Goal: Check status

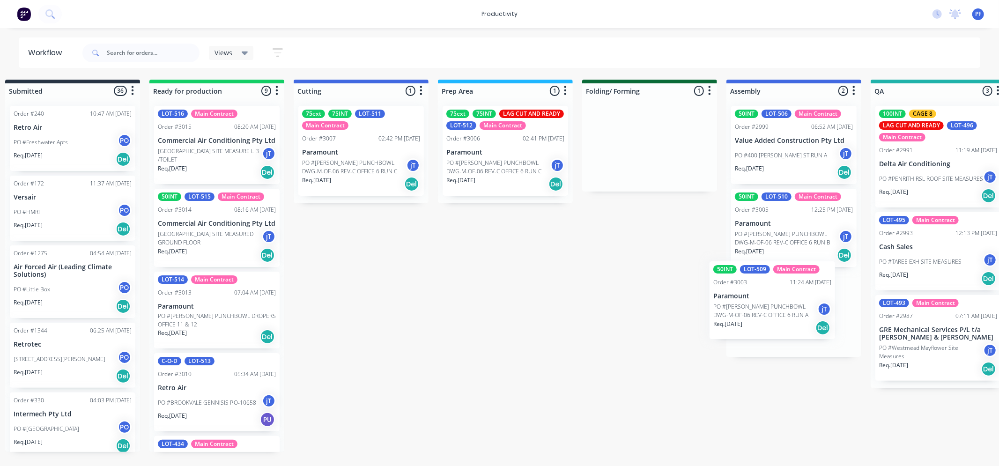
drag, startPoint x: 670, startPoint y: 155, endPoint x: 792, endPoint y: 316, distance: 202.6
click at [792, 319] on div "Submitted 36 Order #240 10:47 AM [DATE] Retro Air PO #Freshwater Apts PO Req. […" at bounding box center [894, 266] width 1833 height 372
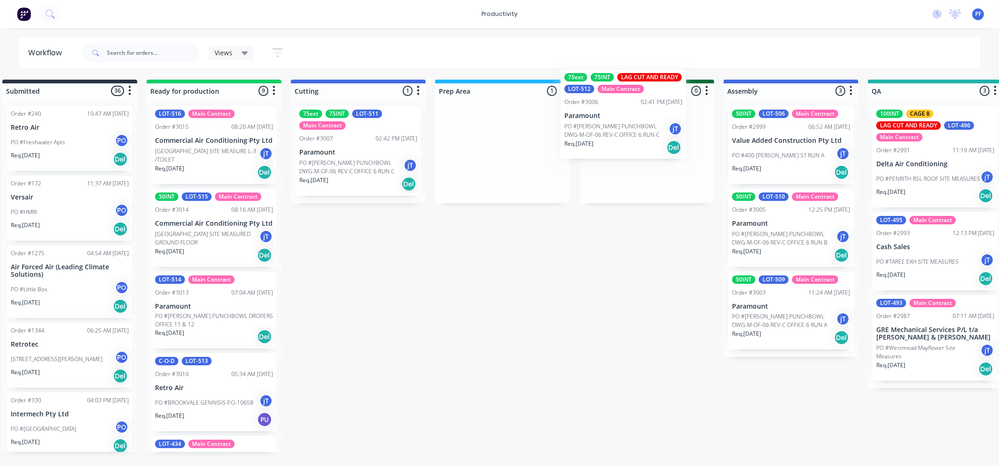
drag, startPoint x: 506, startPoint y: 165, endPoint x: 639, endPoint y: 170, distance: 133.6
click at [633, 128] on div "Submitted 36 Order #240 10:47 AM 24/09/24 Retro Air PO #Freshwater Apts PO Req.…" at bounding box center [891, 266] width 1833 height 372
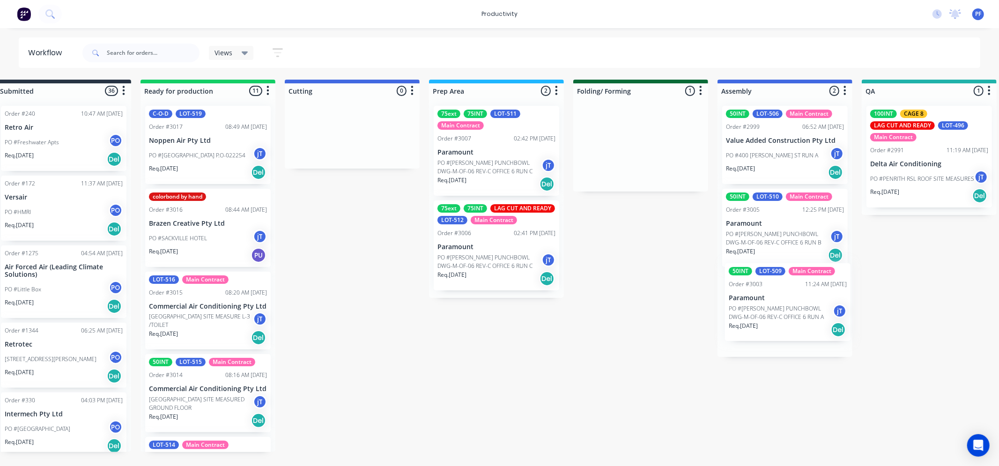
drag, startPoint x: 656, startPoint y: 148, endPoint x: 778, endPoint y: 304, distance: 198.4
click at [777, 305] on div "Submitted 36 Order #240 10:47 AM [DATE] Retro Air PO #Freshwater Apts PO Req. […" at bounding box center [885, 266] width 1833 height 372
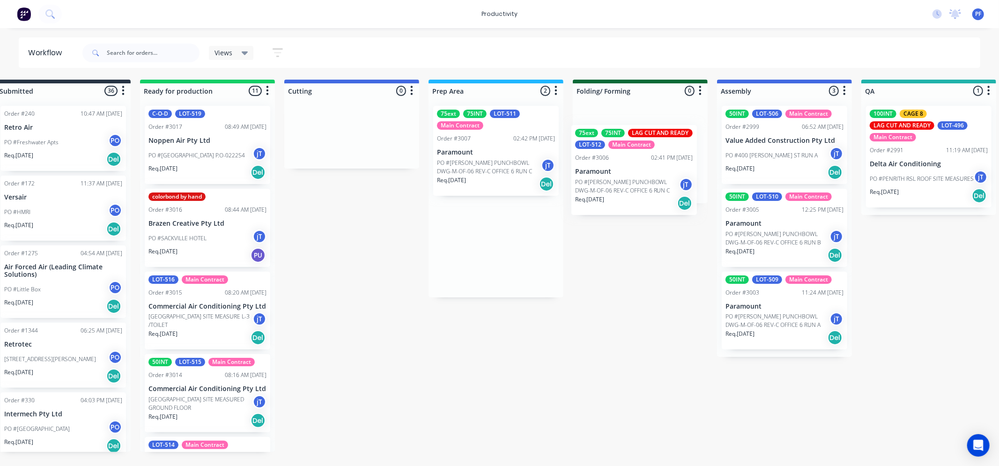
drag, startPoint x: 479, startPoint y: 236, endPoint x: 654, endPoint y: 129, distance: 205.3
click at [654, 129] on div "Submitted 36 Order #240 10:47 AM 24/09/24 Retro Air PO #Freshwater Apts PO Req.…" at bounding box center [885, 266] width 1833 height 372
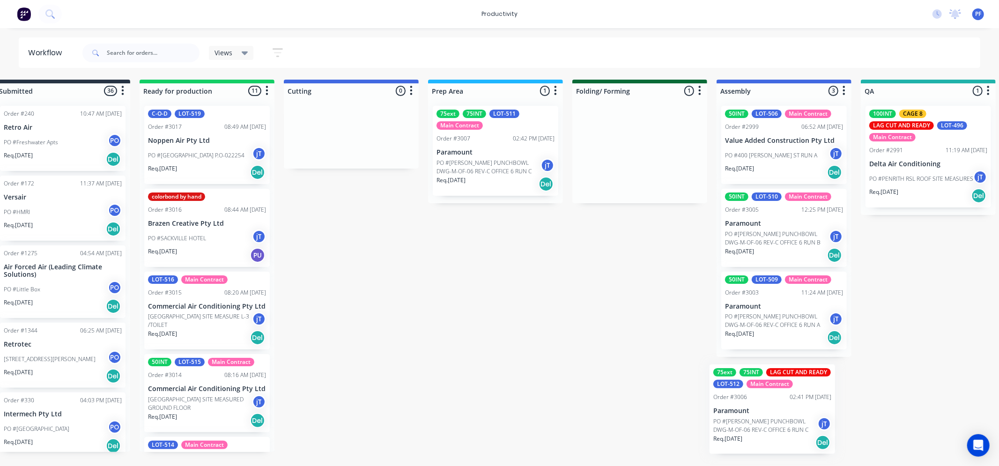
drag, startPoint x: 689, startPoint y: 153, endPoint x: 727, endPoint y: 395, distance: 244.6
click at [779, 397] on div "Submitted 36 Order #240 10:47 AM [DATE] Retro Air PO #Freshwater Apts PO Req. […" at bounding box center [884, 266] width 1833 height 372
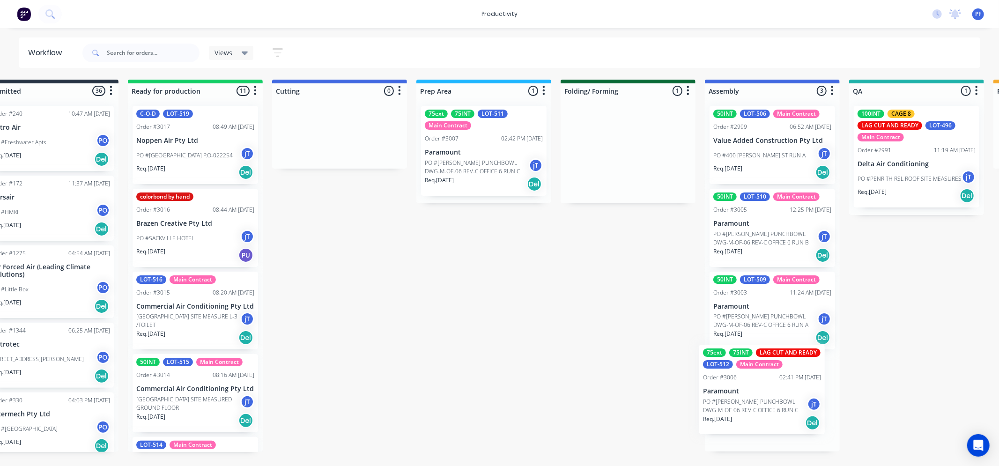
drag, startPoint x: 652, startPoint y: 208, endPoint x: 761, endPoint y: 395, distance: 215.9
click at [761, 395] on div "Submitted 36 Order #240 10:47 AM [DATE] Retro Air PO #Freshwater Apts PO Req. […" at bounding box center [872, 266] width 1833 height 372
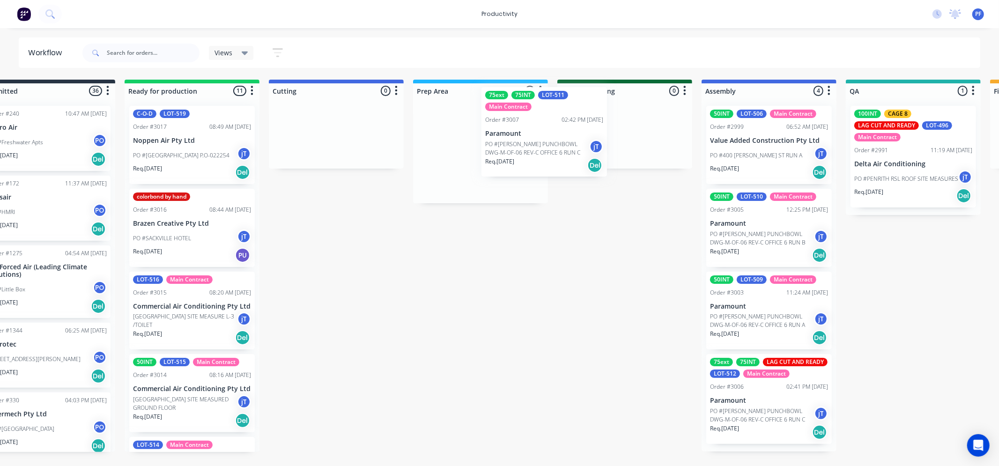
drag, startPoint x: 471, startPoint y: 160, endPoint x: 627, endPoint y: 133, distance: 158.2
click at [600, 133] on div "Submitted 36 Order #240 10:47 AM 24/09/24 Retro Air PO #Freshwater Apts PO Req.…" at bounding box center [869, 266] width 1833 height 372
